Goal: Task Accomplishment & Management: Use online tool/utility

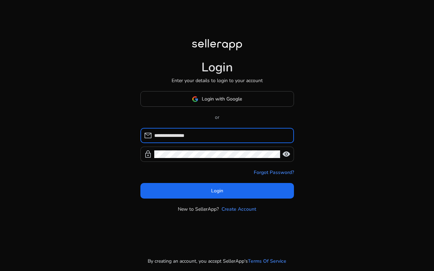
type input "**********"
click at [287, 153] on span "visibility" at bounding box center [286, 154] width 8 height 8
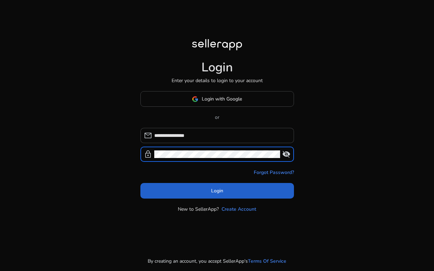
click at [253, 190] on span at bounding box center [218, 191] width 154 height 17
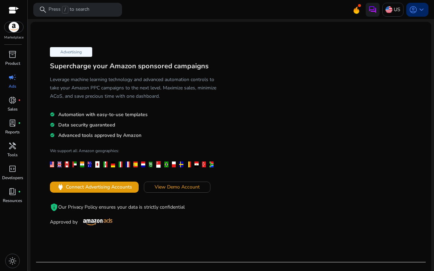
click at [418, 9] on span "keyboard_arrow_down" at bounding box center [422, 10] width 8 height 8
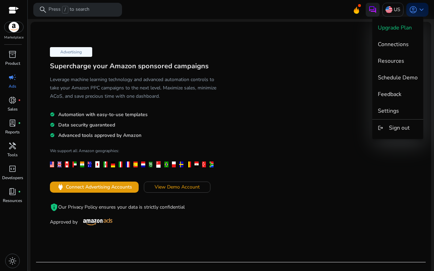
click at [352, 10] on div at bounding box center [217, 135] width 434 height 271
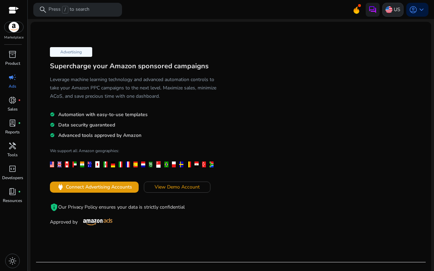
click at [387, 9] on img at bounding box center [389, 9] width 7 height 7
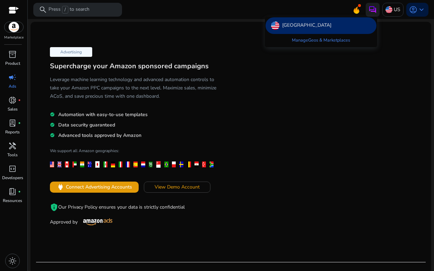
click at [382, 59] on div at bounding box center [217, 135] width 434 height 271
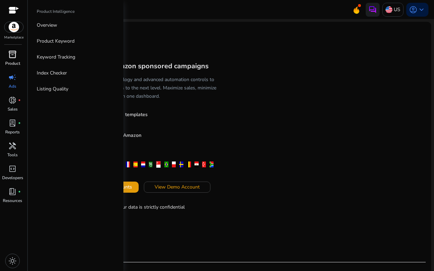
click at [12, 58] on span "inventory_2" at bounding box center [12, 54] width 8 height 8
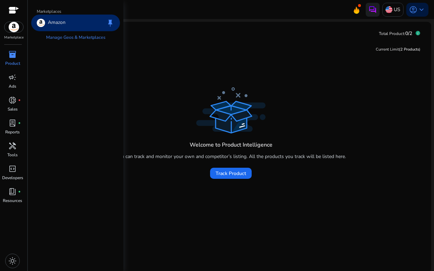
click at [8, 29] on img at bounding box center [14, 27] width 19 height 10
click at [16, 27] on img at bounding box center [14, 27] width 19 height 10
click at [8, 125] on span "lab_profile" at bounding box center [12, 123] width 8 height 8
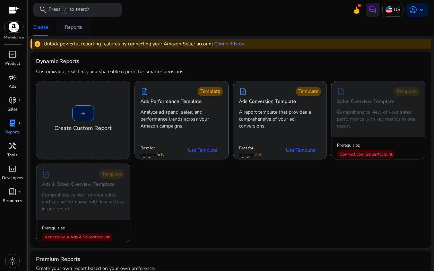
click at [74, 27] on div "Reports" at bounding box center [73, 27] width 17 height 5
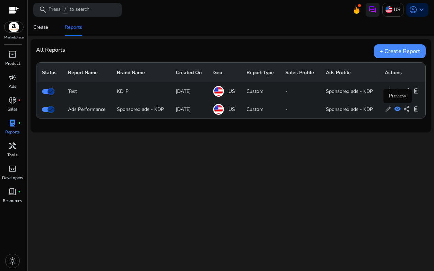
click at [398, 109] on span "visibility" at bounding box center [398, 109] width 7 height 7
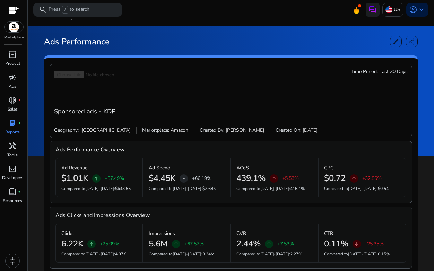
scroll to position [21, 0]
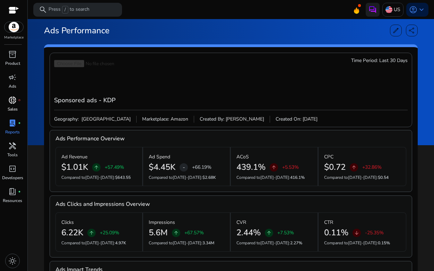
click at [14, 107] on p "Sales" at bounding box center [13, 109] width 10 height 6
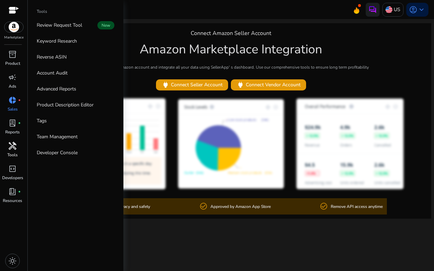
click at [12, 149] on span "handyman" at bounding box center [12, 146] width 8 height 8
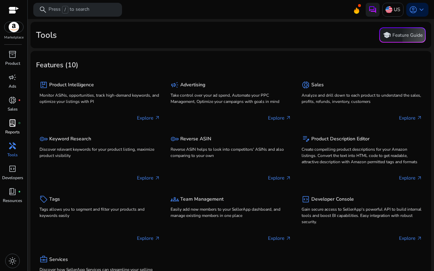
click at [12, 129] on p "Reports" at bounding box center [12, 132] width 15 height 6
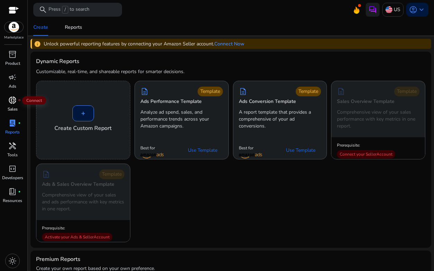
click at [8, 104] on span "donut_small" at bounding box center [12, 100] width 8 height 8
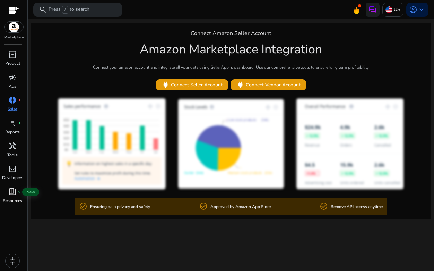
click at [8, 196] on span "book_4" at bounding box center [12, 192] width 8 height 8
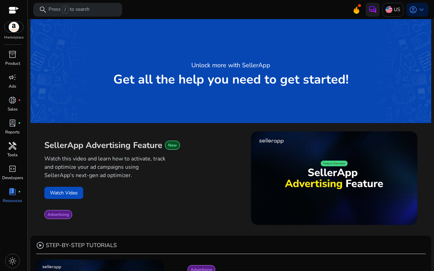
click at [11, 152] on p "Tools" at bounding box center [12, 155] width 10 height 6
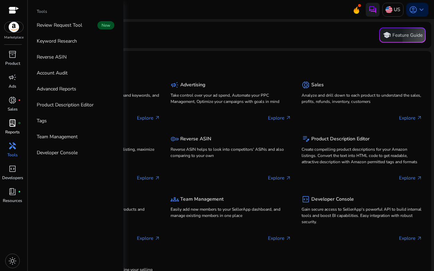
click at [9, 129] on link "lab_profile fiber_manual_record Reports" at bounding box center [12, 129] width 25 height 23
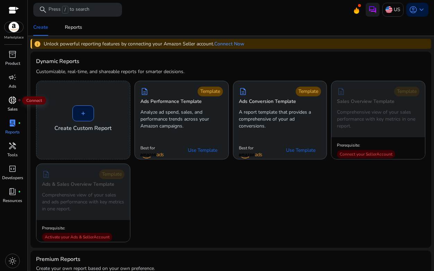
click at [14, 104] on span "donut_small" at bounding box center [12, 100] width 8 height 8
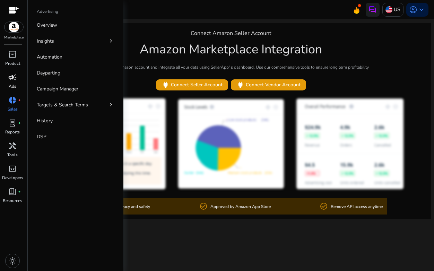
click at [11, 81] on span "campaign" at bounding box center [12, 77] width 8 height 8
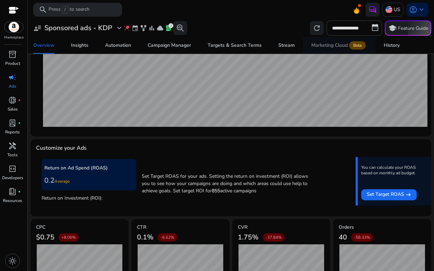
scroll to position [214, 0]
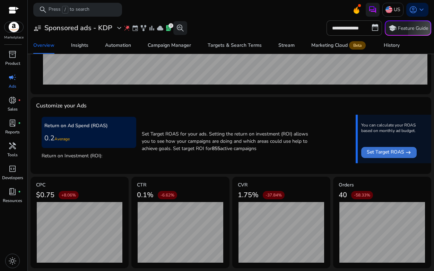
click at [378, 151] on span "Set Target ROAS" at bounding box center [385, 153] width 37 height 8
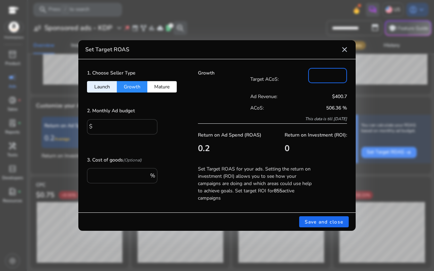
drag, startPoint x: 330, startPoint y: 71, endPoint x: 293, endPoint y: 78, distance: 37.4
click at [314, 78] on input "*" at bounding box center [328, 75] width 28 height 8
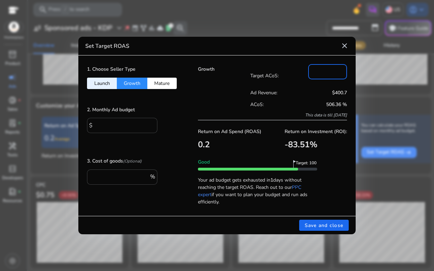
type input "***"
click at [329, 70] on input "number" at bounding box center [328, 71] width 28 height 8
type input "***"
click at [225, 79] on div "Growth" at bounding box center [224, 92] width 52 height 56
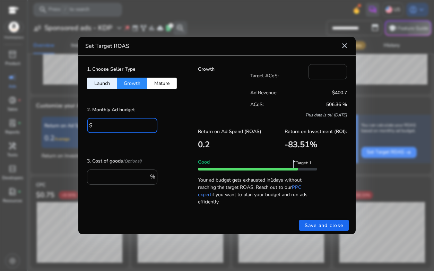
drag, startPoint x: 141, startPoint y: 124, endPoint x: 92, endPoint y: 126, distance: 49.0
click at [95, 126] on input "*" at bounding box center [123, 125] width 57 height 8
click at [177, 119] on div "2. Monthly Ad budget $ ****" at bounding box center [134, 123] width 94 height 36
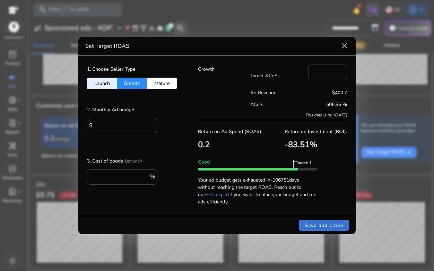
click at [314, 220] on span at bounding box center [324, 225] width 50 height 17
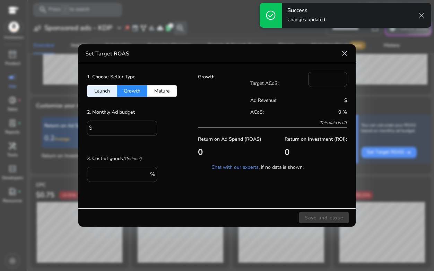
type input "*"
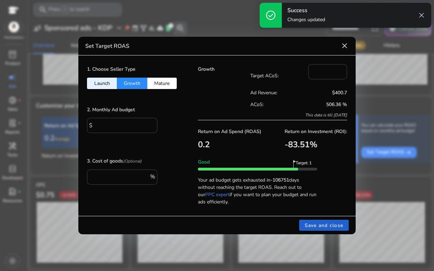
type input "****"
type input "***"
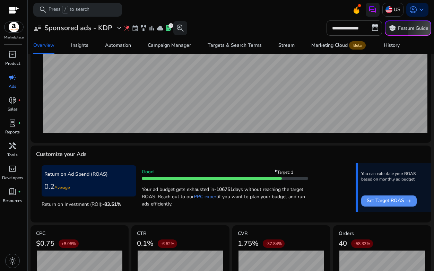
scroll to position [163, 0]
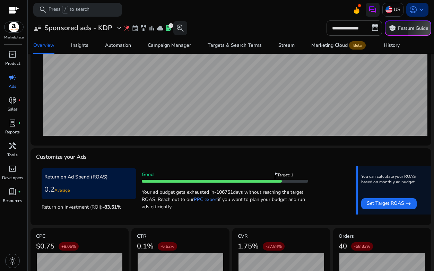
click at [418, 10] on span "keyboard_arrow_down" at bounding box center [422, 10] width 8 height 8
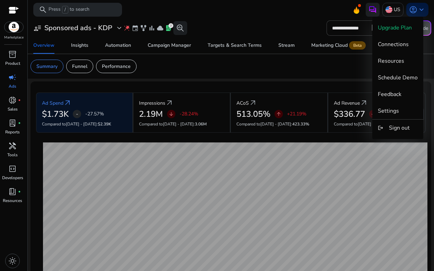
scroll to position [163, 0]
